Goal: Transaction & Acquisition: Purchase product/service

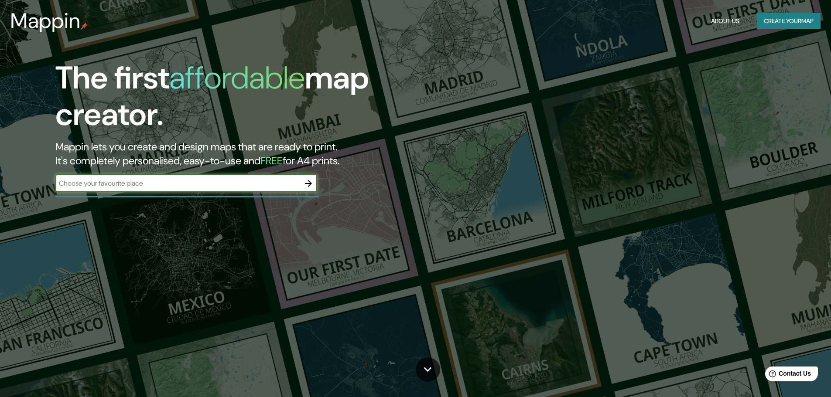
click at [238, 186] on input "text" at bounding box center [177, 183] width 244 height 10
type input "san [PERSON_NAME] de lurigancho"
click at [310, 182] on icon "button" at bounding box center [308, 183] width 7 height 7
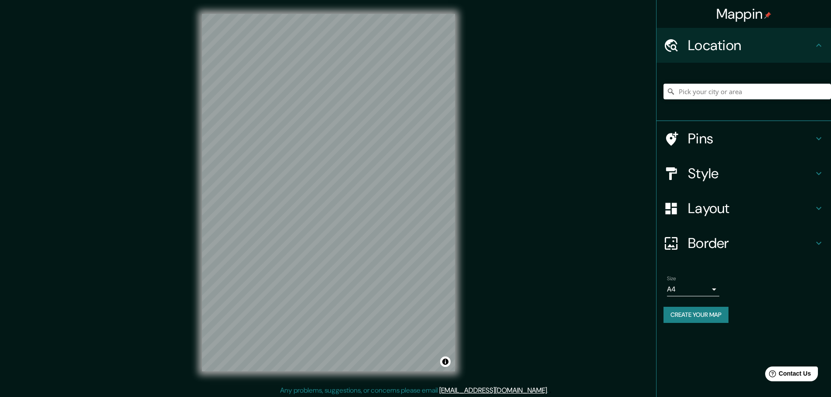
click at [809, 212] on h4 "Layout" at bounding box center [751, 208] width 126 height 17
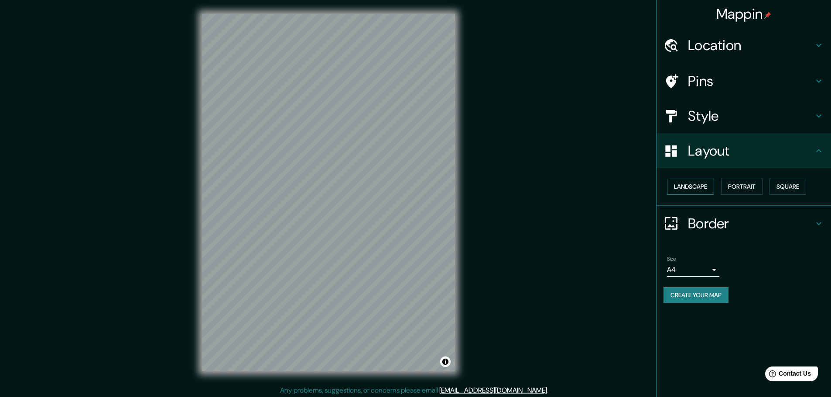
click at [704, 186] on button "Landscape" at bounding box center [690, 187] width 47 height 16
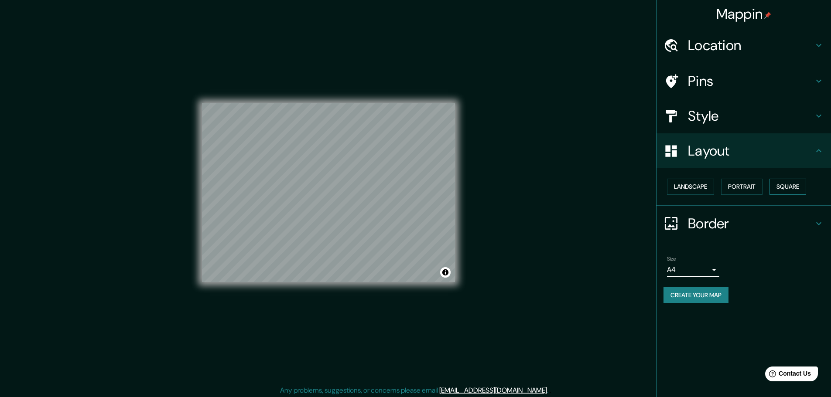
drag, startPoint x: 750, startPoint y: 186, endPoint x: 786, endPoint y: 186, distance: 35.8
click at [750, 186] on button "Portrait" at bounding box center [741, 187] width 41 height 16
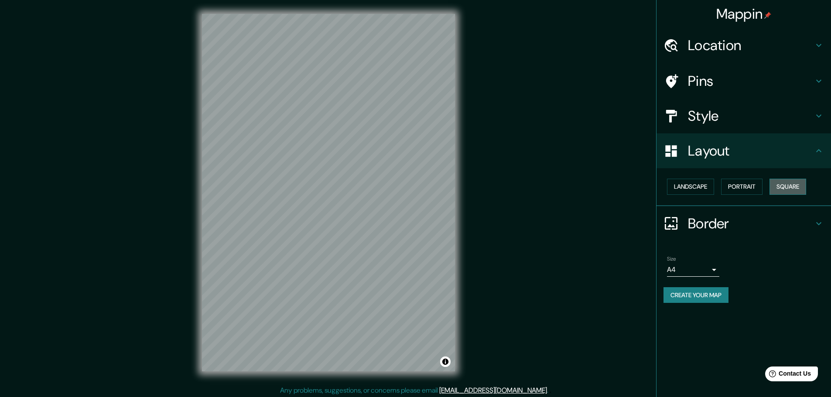
click at [786, 186] on button "Square" at bounding box center [787, 187] width 37 height 16
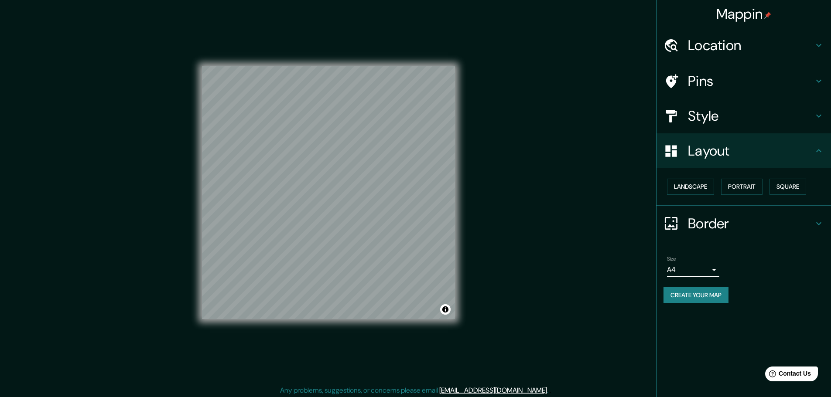
click at [814, 111] on icon at bounding box center [819, 116] width 10 height 10
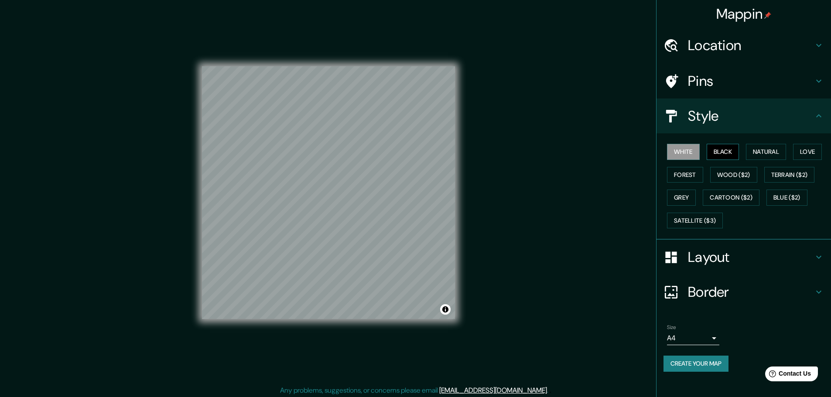
click at [732, 148] on button "Black" at bounding box center [723, 152] width 33 height 16
click at [780, 150] on button "Natural" at bounding box center [766, 152] width 40 height 16
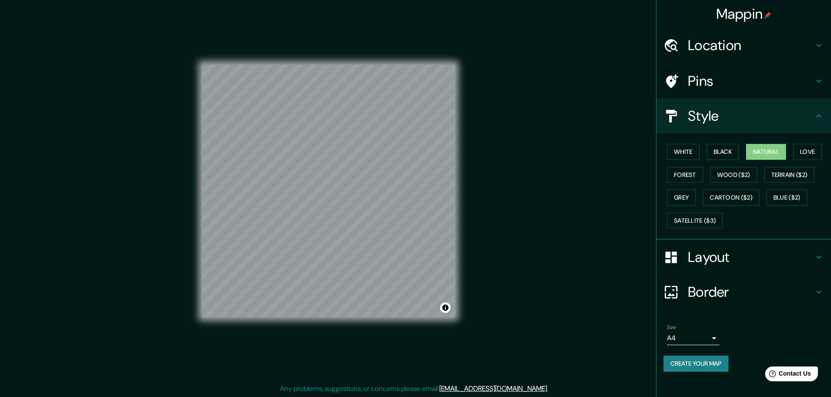
scroll to position [2, 0]
click at [769, 290] on h4 "Border" at bounding box center [751, 292] width 126 height 17
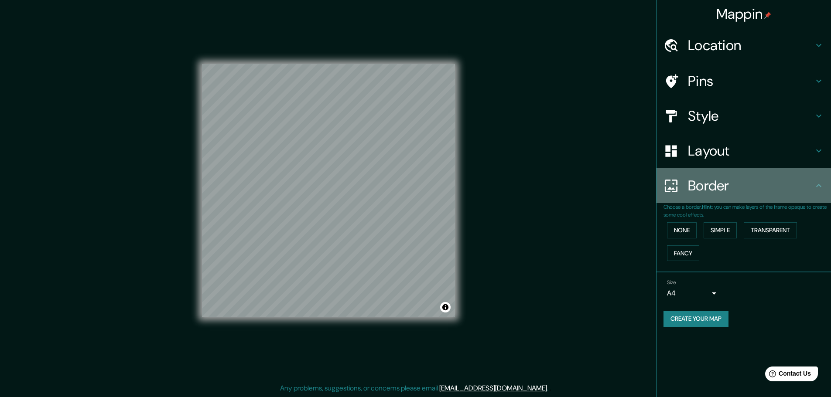
click at [810, 188] on h4 "Border" at bounding box center [751, 185] width 126 height 17
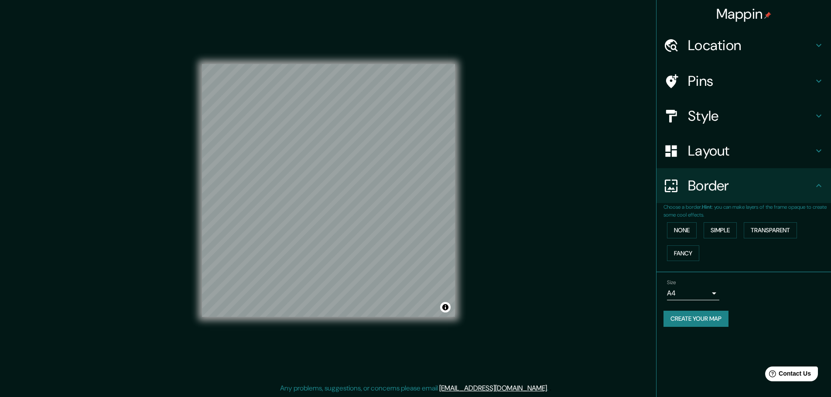
click at [817, 69] on div "Pins" at bounding box center [743, 81] width 174 height 35
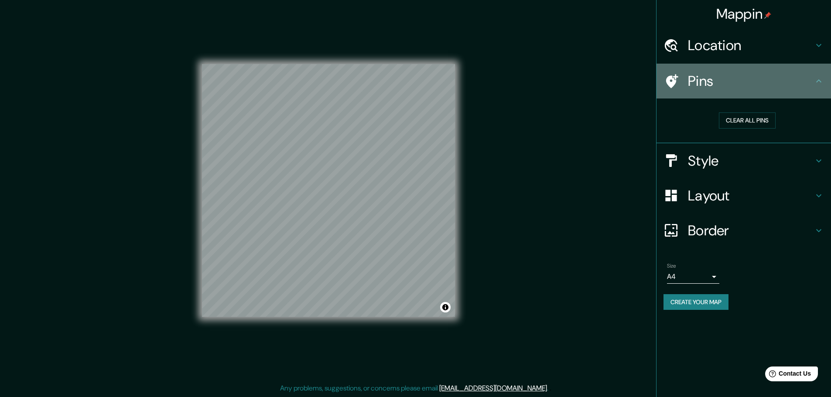
click at [818, 69] on div "Pins" at bounding box center [743, 81] width 174 height 35
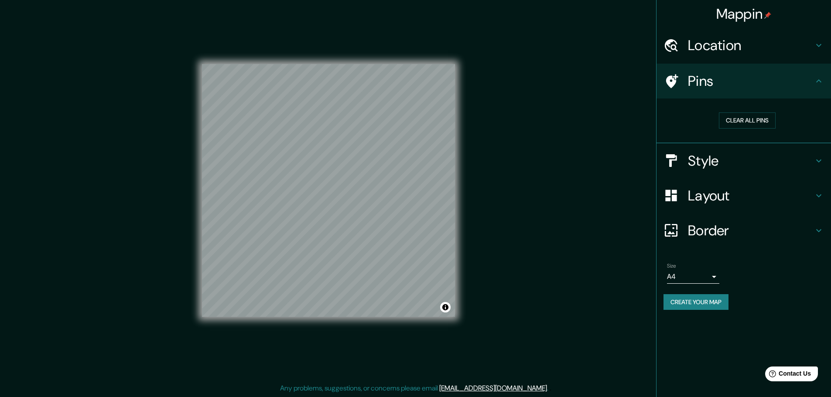
click at [820, 48] on icon at bounding box center [819, 45] width 10 height 10
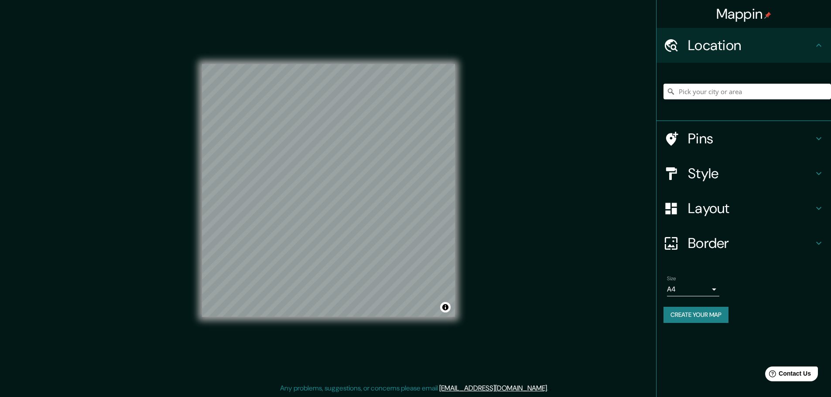
click at [746, 206] on h4 "Layout" at bounding box center [751, 208] width 126 height 17
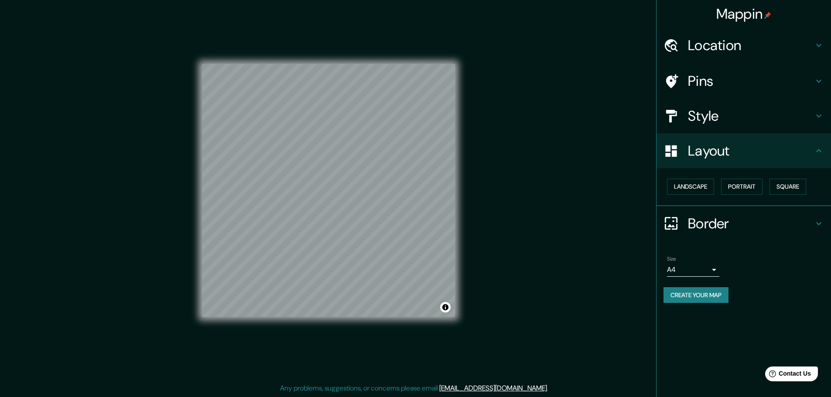
click at [777, 219] on h4 "Border" at bounding box center [751, 223] width 126 height 17
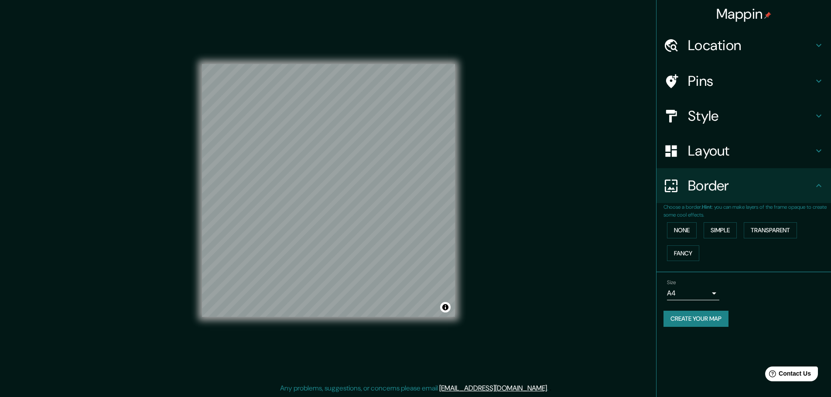
click at [800, 121] on h4 "Style" at bounding box center [751, 115] width 126 height 17
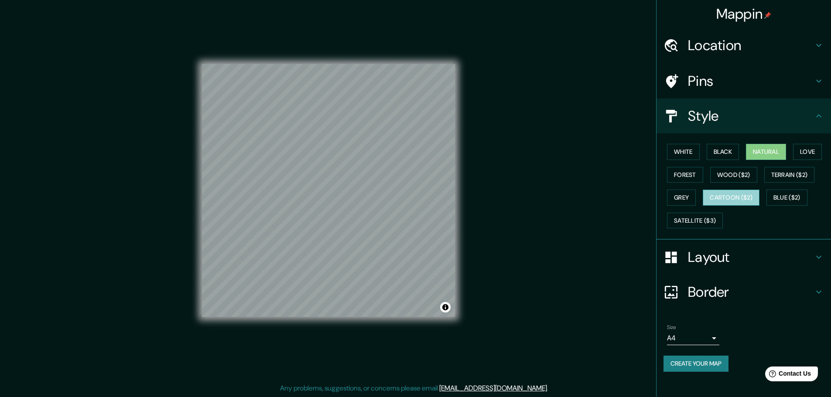
click at [735, 198] on button "Cartoon ($2)" at bounding box center [731, 198] width 57 height 16
click at [687, 153] on button "White" at bounding box center [683, 152] width 33 height 16
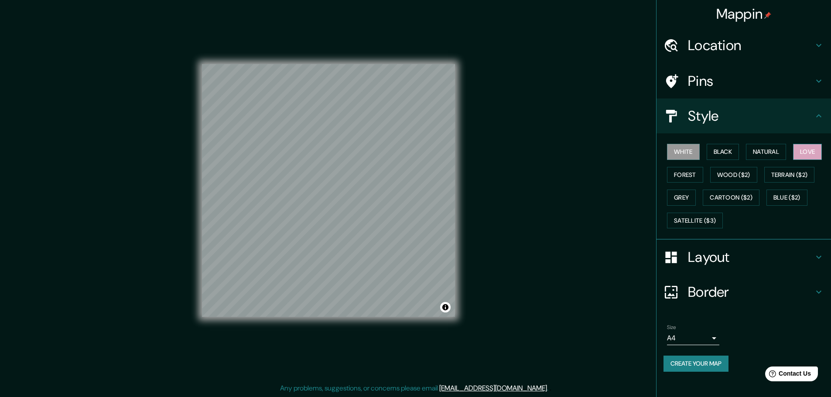
click at [822, 150] on button "Love" at bounding box center [807, 152] width 29 height 16
click at [800, 170] on button "Terrain ($2)" at bounding box center [789, 175] width 51 height 16
click at [742, 174] on button "Wood ($2)" at bounding box center [733, 175] width 47 height 16
click at [699, 170] on button "Forest" at bounding box center [685, 175] width 36 height 16
click at [736, 154] on button "Black" at bounding box center [723, 152] width 33 height 16
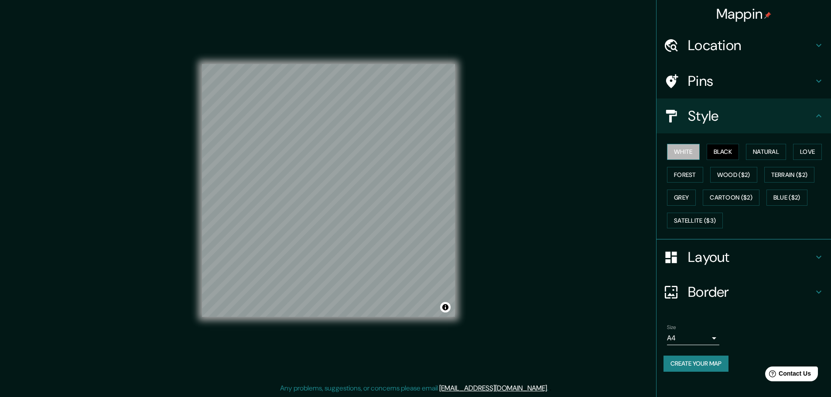
click at [689, 154] on button "White" at bounding box center [683, 152] width 33 height 16
click at [805, 253] on h4 "Layout" at bounding box center [751, 257] width 126 height 17
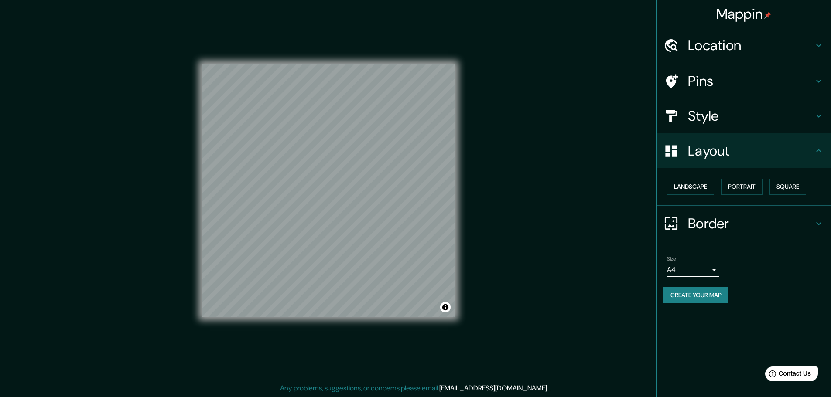
click at [744, 224] on h4 "Border" at bounding box center [751, 223] width 126 height 17
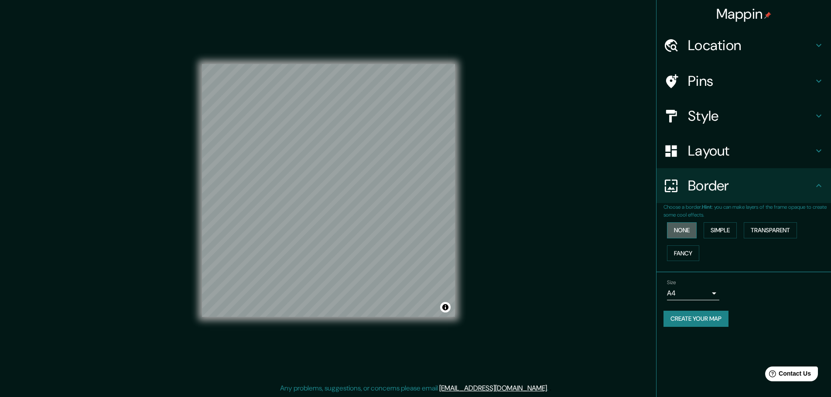
click at [689, 235] on button "None" at bounding box center [682, 230] width 30 height 16
click at [725, 233] on button "Simple" at bounding box center [720, 230] width 33 height 16
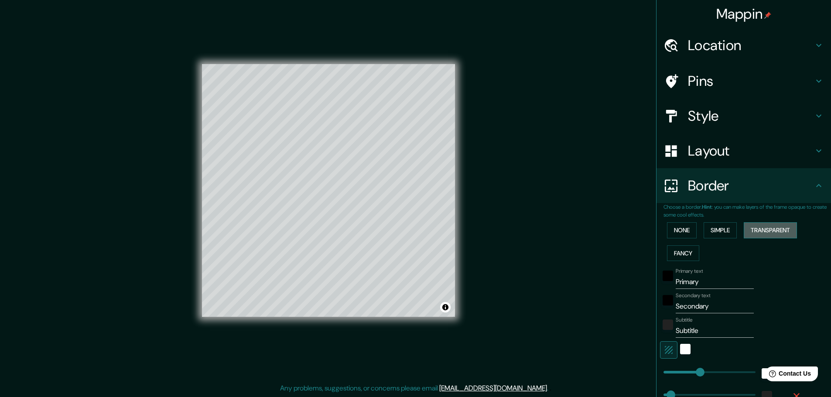
click at [764, 233] on button "Transparent" at bounding box center [770, 230] width 53 height 16
click at [683, 249] on button "Fancy" at bounding box center [683, 254] width 32 height 16
click at [683, 233] on button "None" at bounding box center [682, 230] width 30 height 16
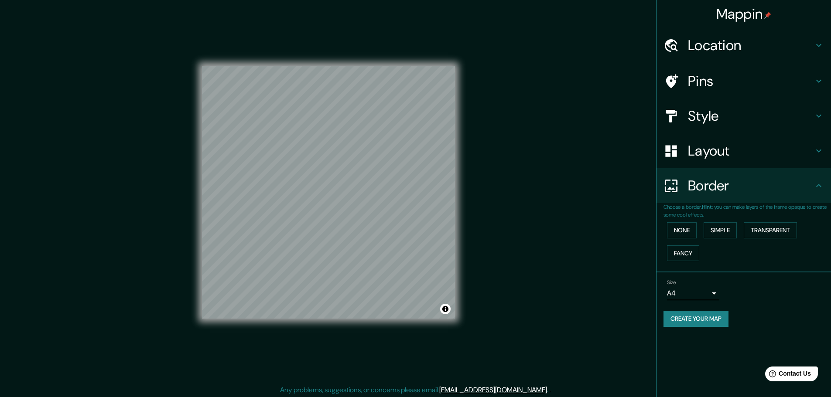
scroll to position [0, 0]
click at [817, 78] on icon at bounding box center [819, 81] width 10 height 10
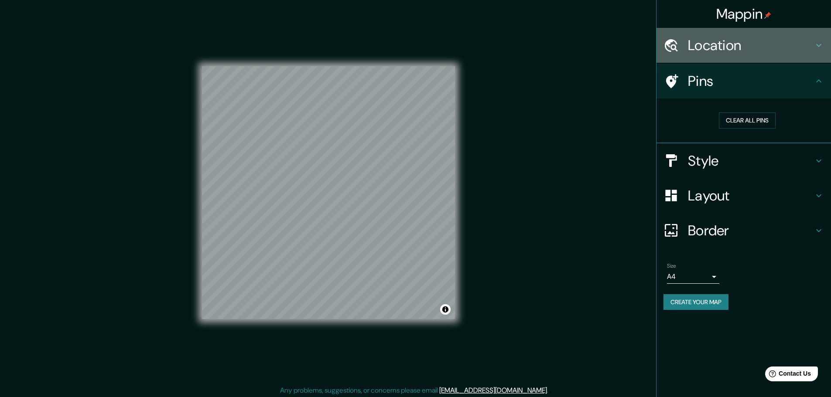
click at [815, 46] on icon at bounding box center [819, 45] width 10 height 10
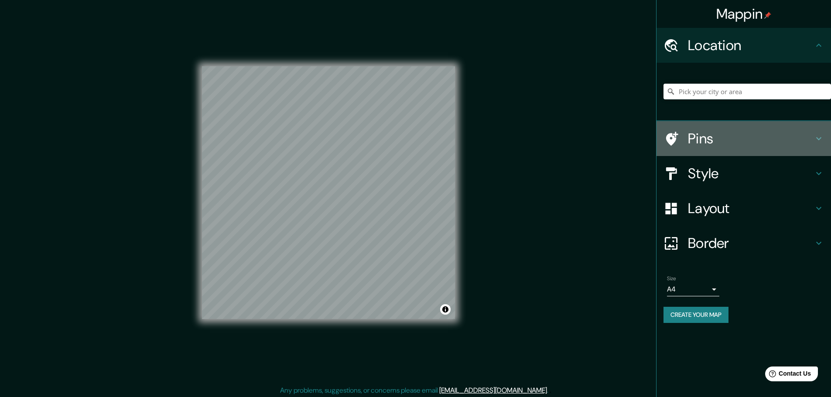
click at [788, 140] on h4 "Pins" at bounding box center [751, 138] width 126 height 17
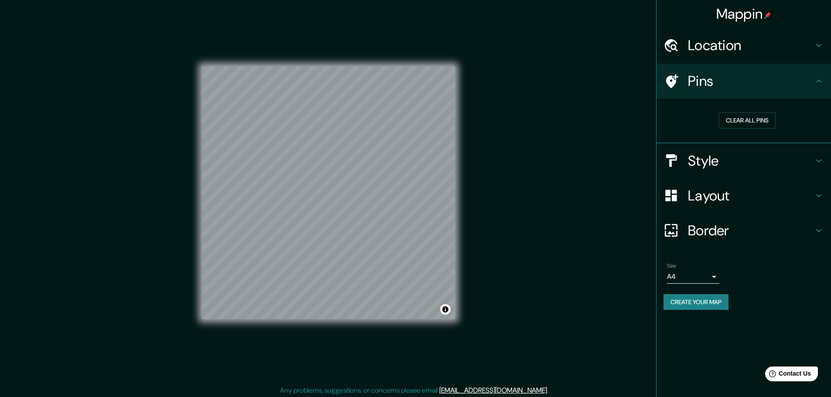
click at [738, 160] on h4 "Style" at bounding box center [751, 160] width 126 height 17
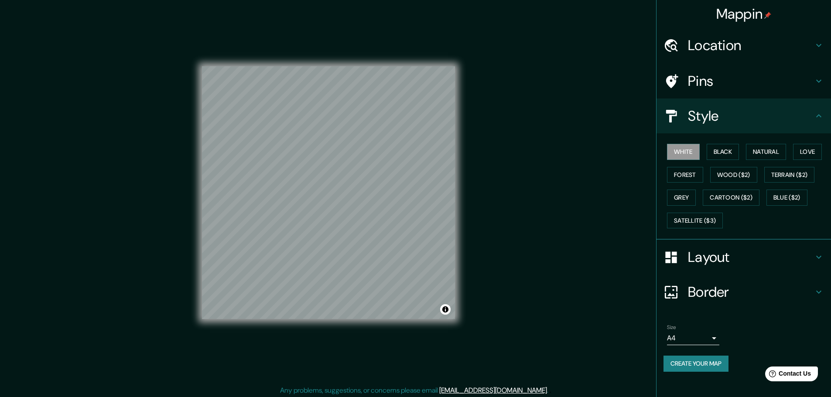
click at [758, 128] on div "Style" at bounding box center [743, 116] width 174 height 35
click at [788, 48] on h4 "Location" at bounding box center [751, 45] width 126 height 17
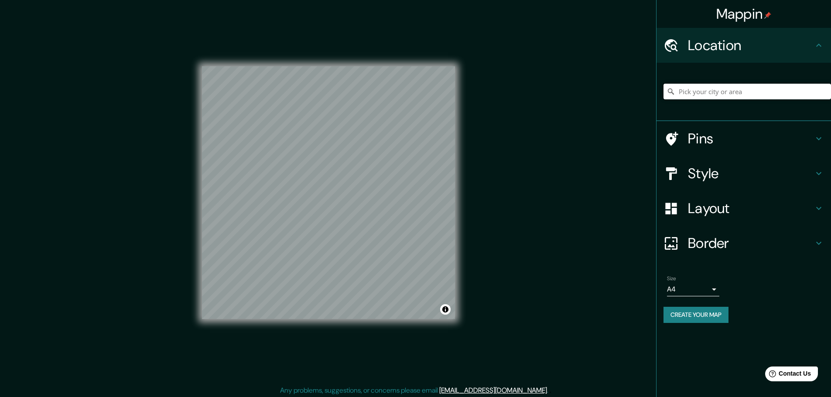
click at [725, 92] on input "Pick your city or area" at bounding box center [747, 92] width 168 height 16
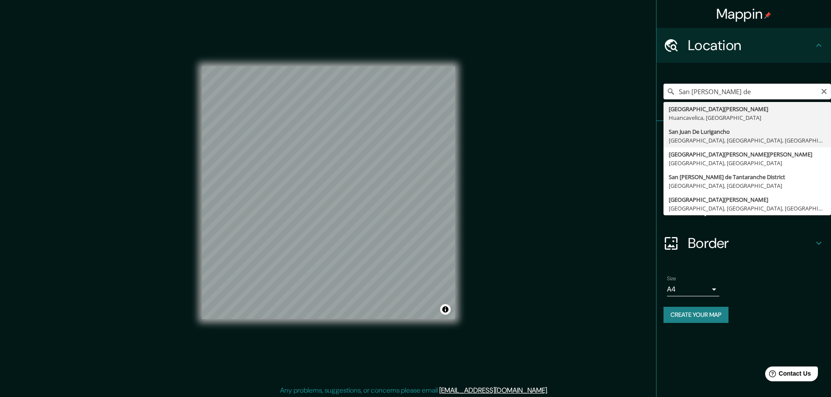
type input "San [PERSON_NAME] De Lurigancho, [GEOGRAPHIC_DATA], [GEOGRAPHIC_DATA], [GEOGRAP…"
